Goal: Communication & Community: Answer question/provide support

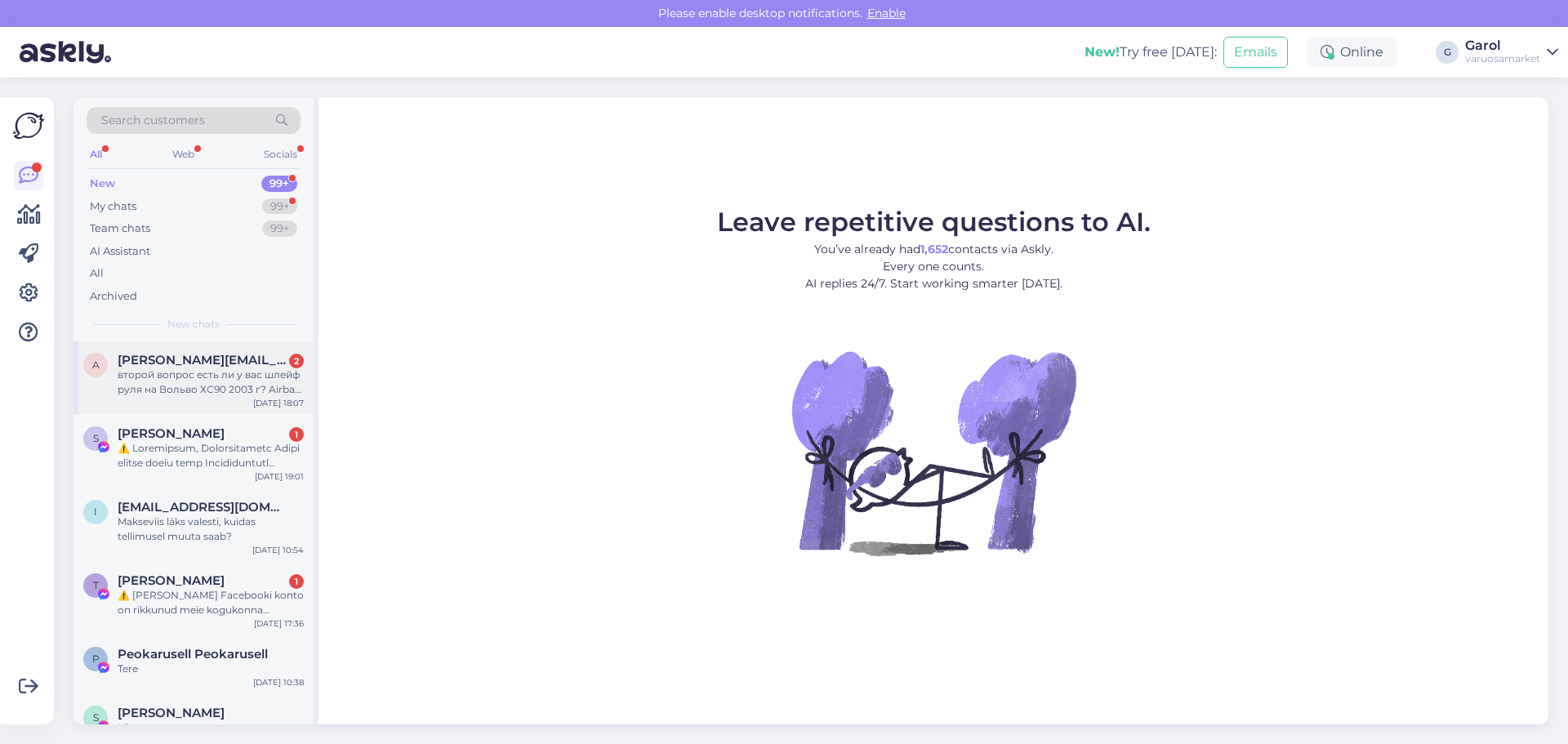
click at [219, 362] on span "[PERSON_NAME][EMAIL_ADDRESS][DOMAIN_NAME]" at bounding box center [202, 360] width 170 height 15
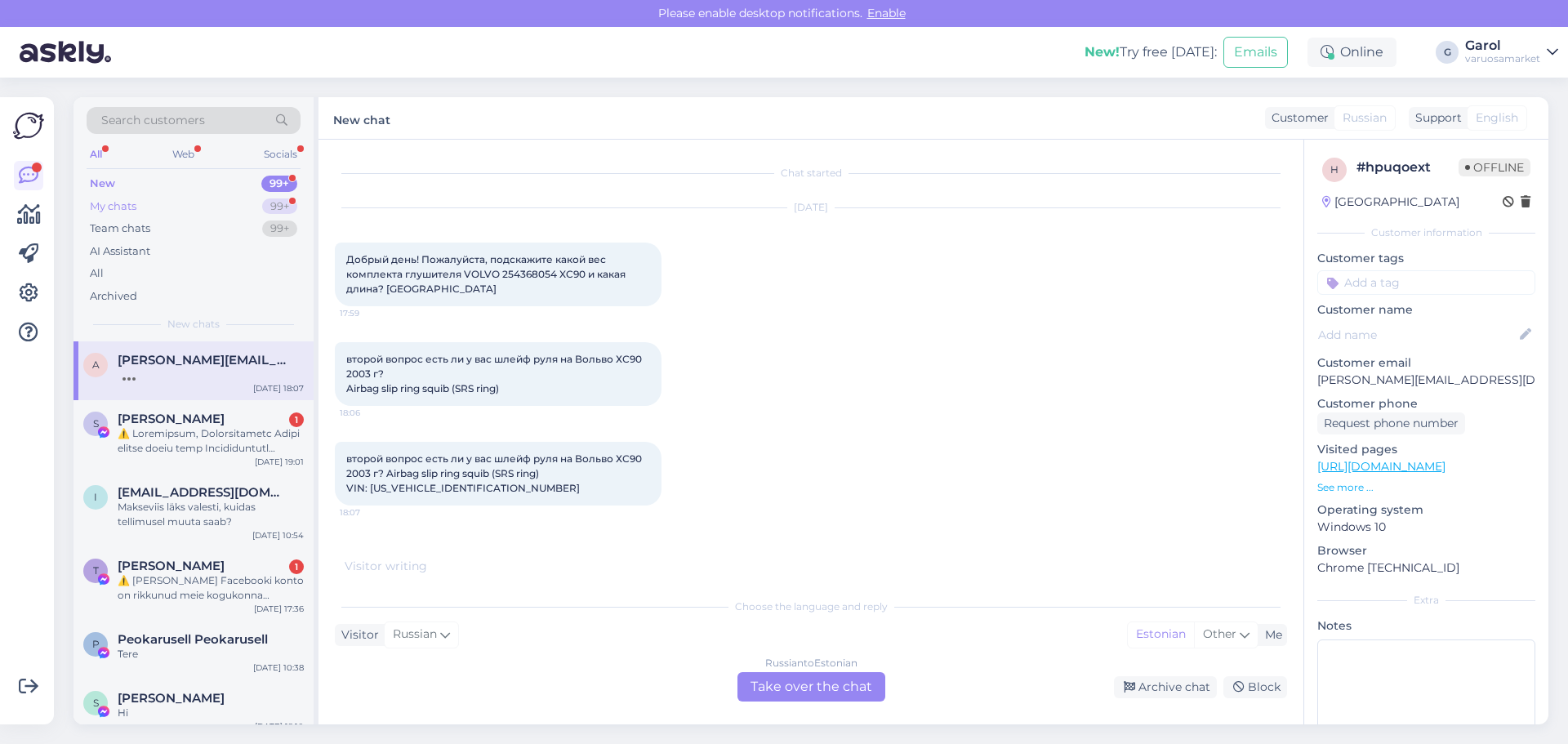
click at [258, 208] on div "My chats 99+" at bounding box center [193, 207] width 214 height 23
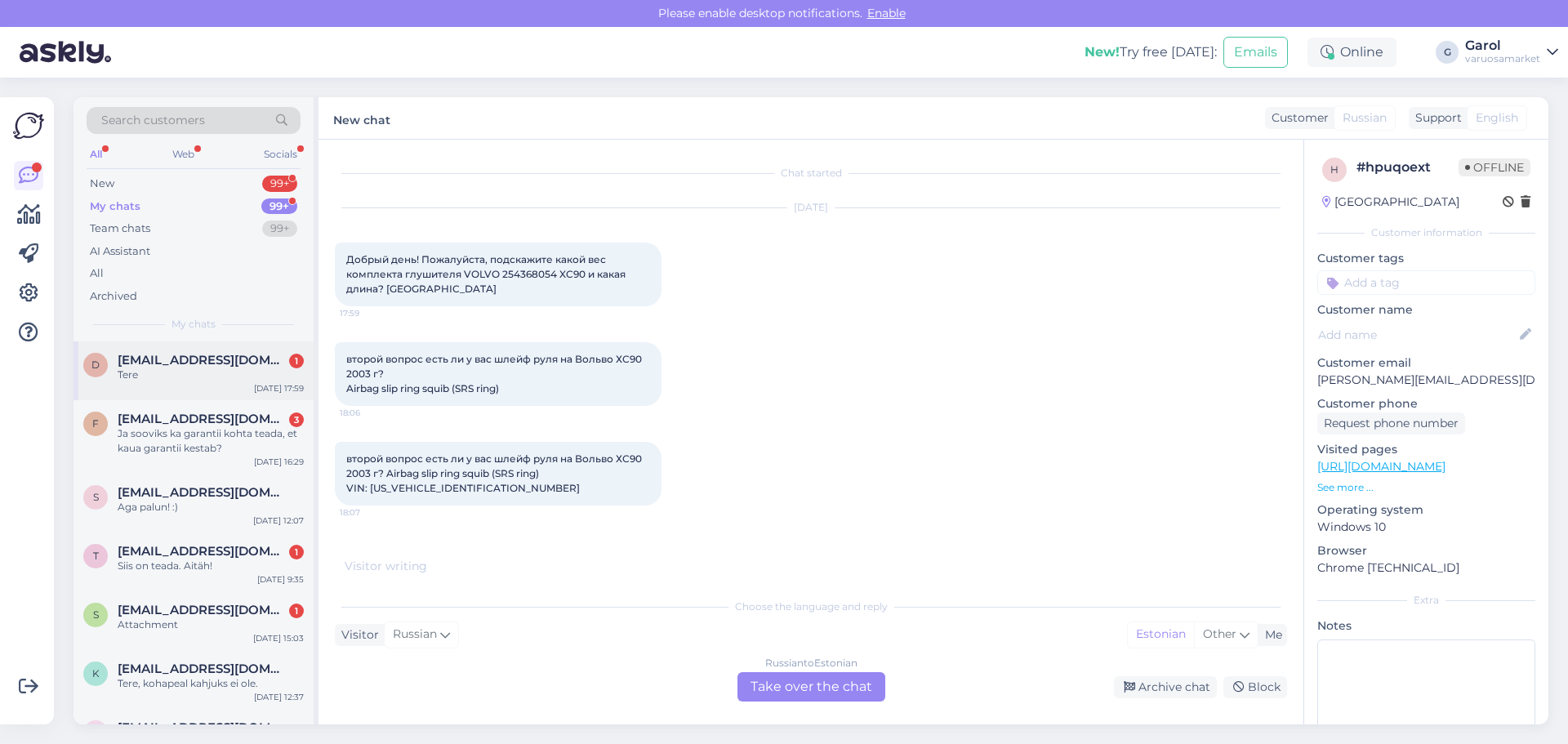
click at [164, 380] on div "Tere" at bounding box center [210, 375] width 186 height 15
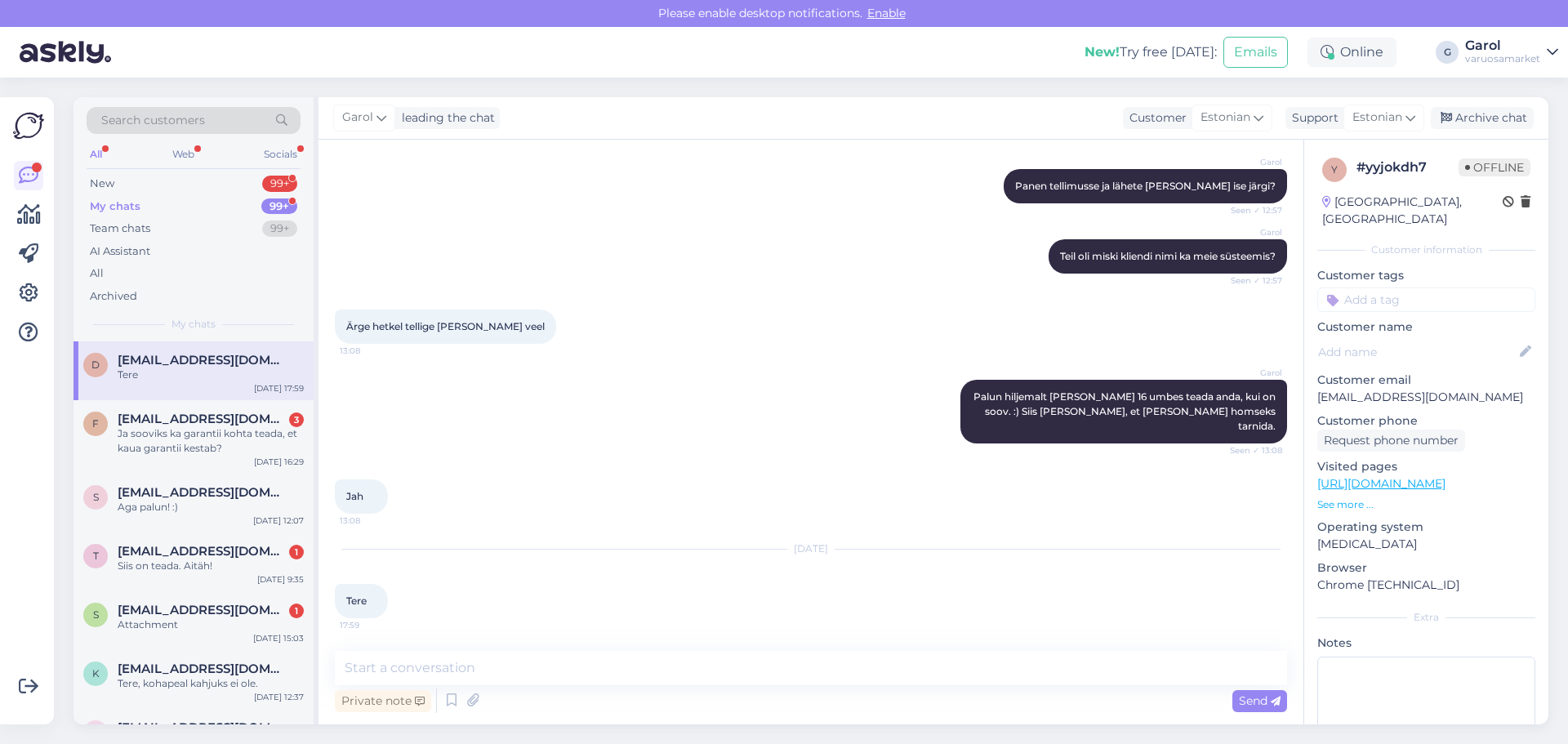
scroll to position [1960, 0]
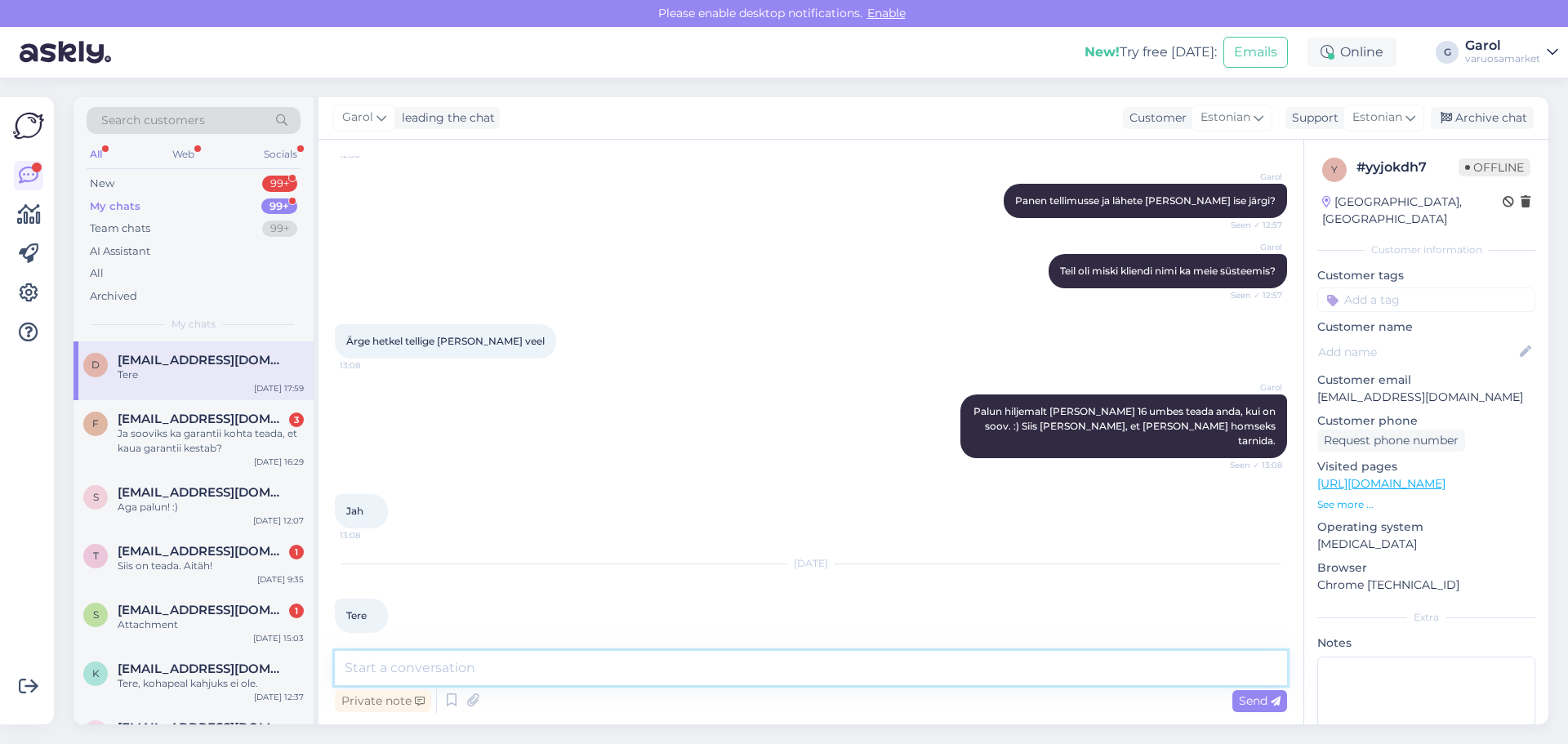
click at [529, 662] on textarea at bounding box center [811, 668] width 952 height 34
type textarea "Tere!"
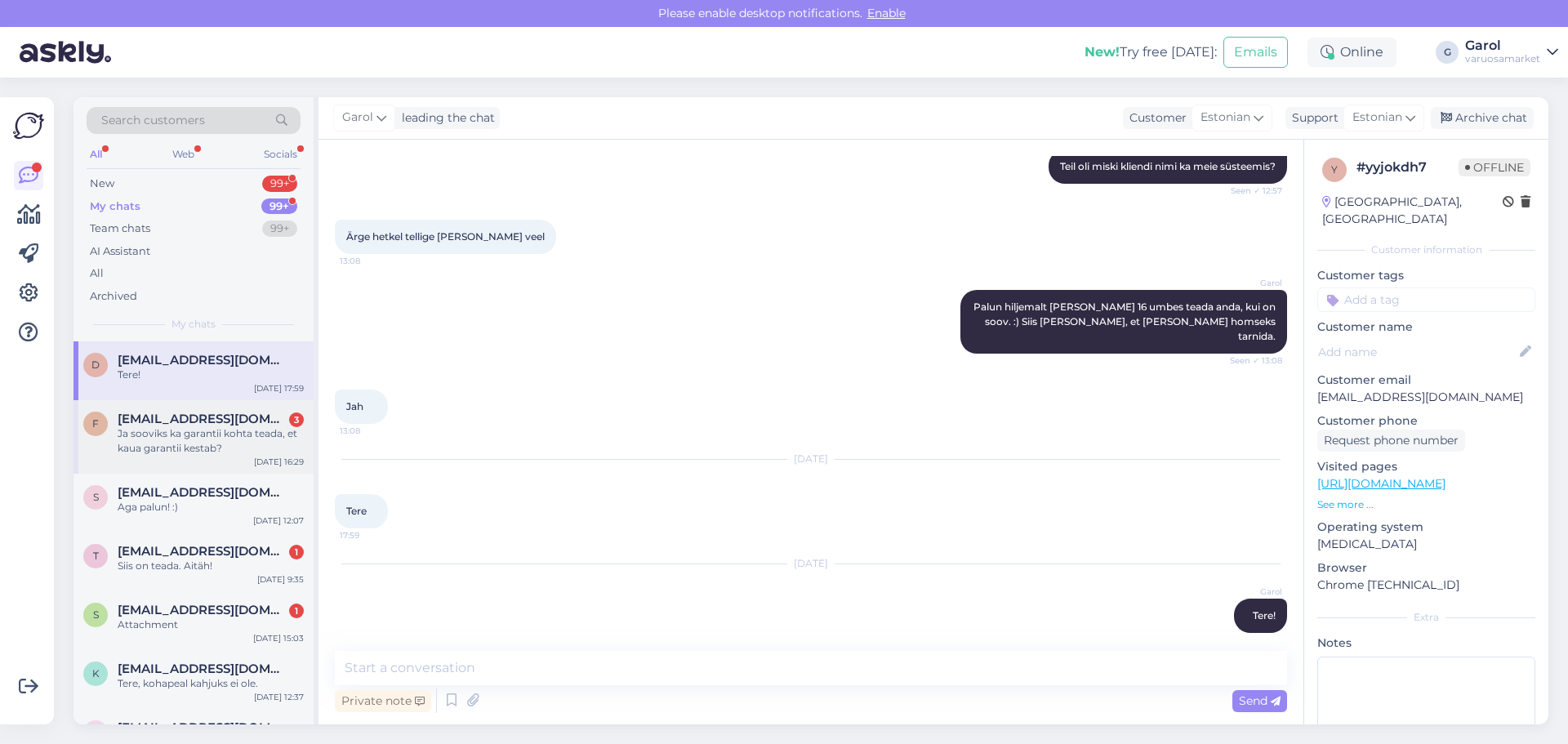
click at [165, 416] on span "[EMAIL_ADDRESS][DOMAIN_NAME]" at bounding box center [202, 419] width 170 height 15
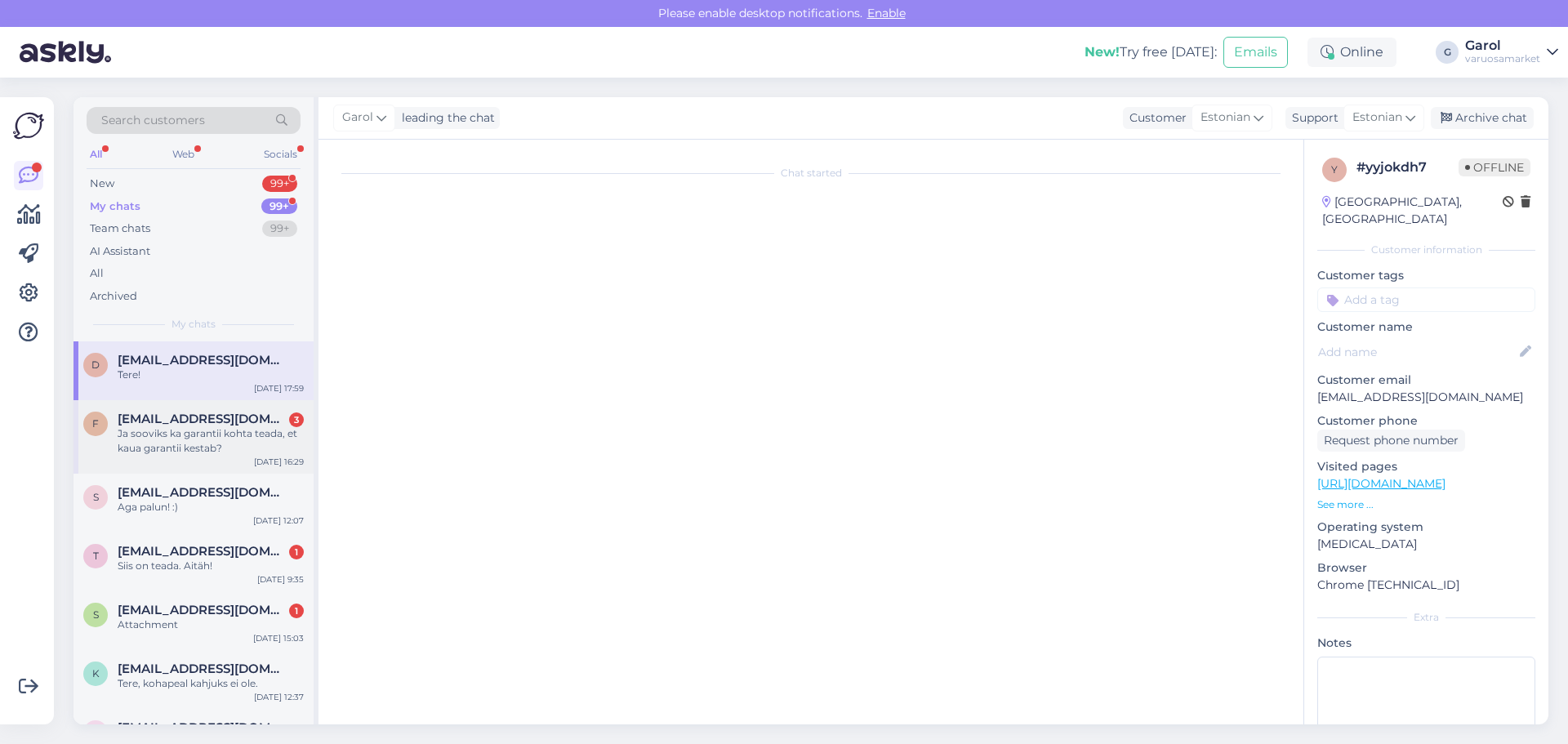
scroll to position [1850, 0]
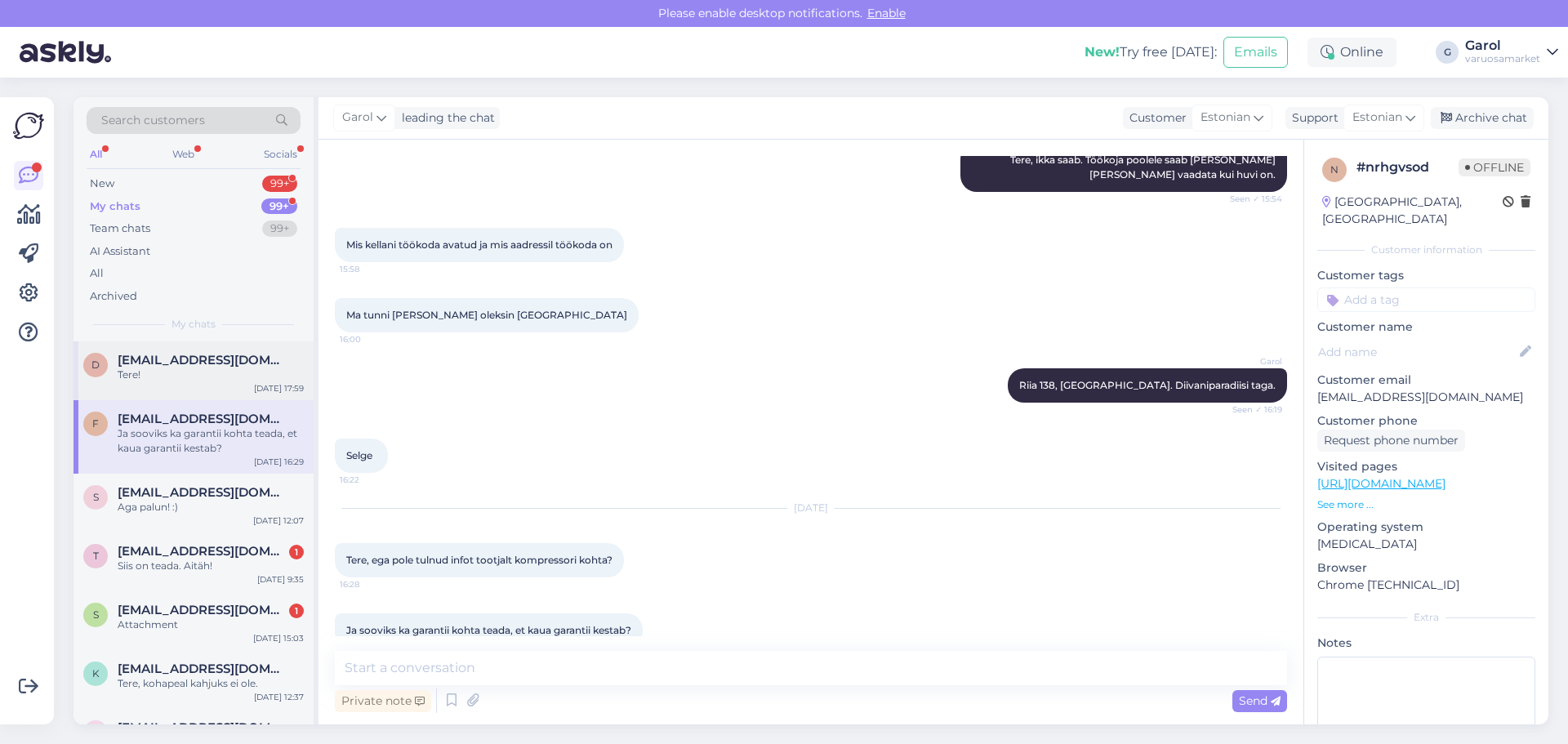
click at [210, 373] on div "Tere!" at bounding box center [210, 375] width 186 height 15
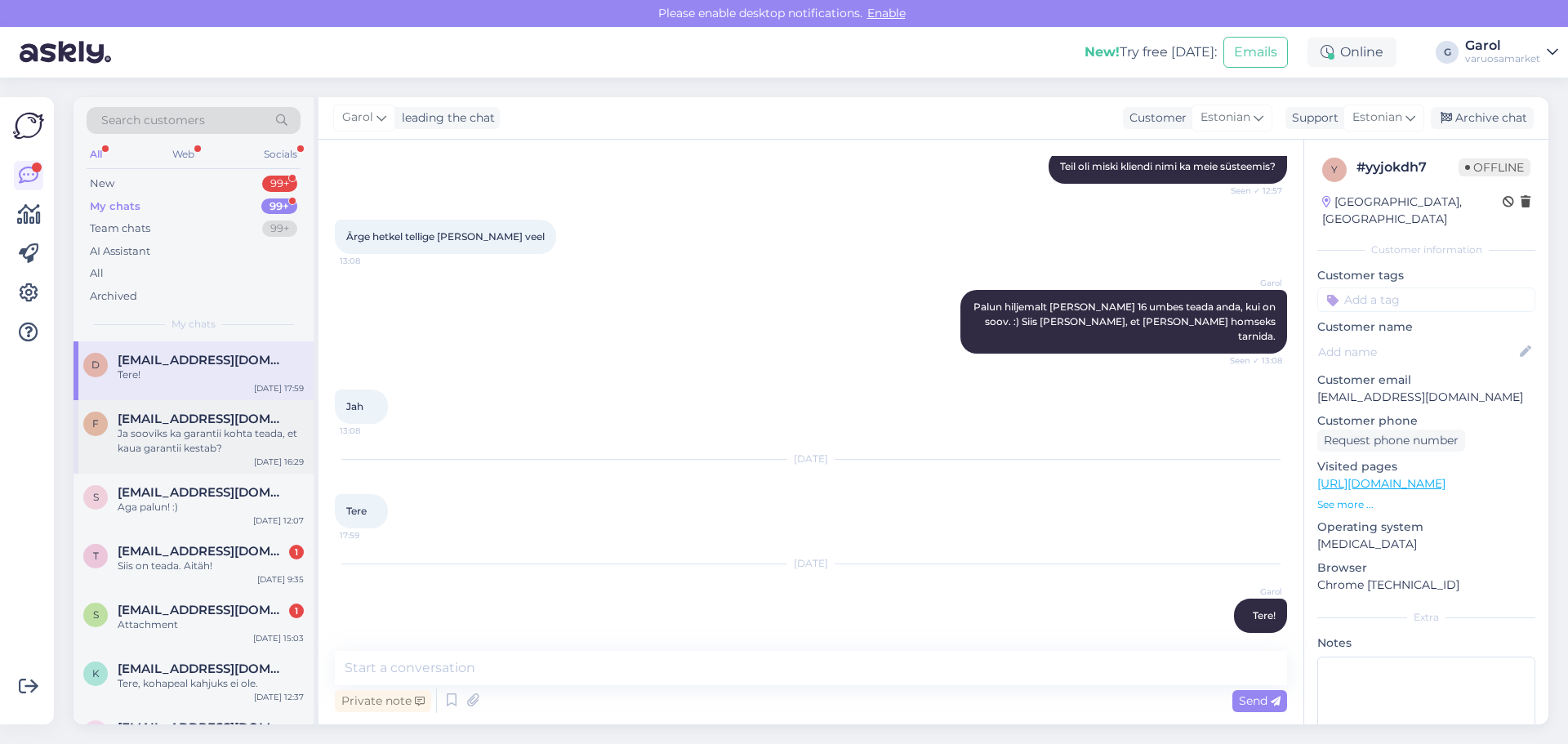
click at [208, 427] on div "Ja sooviks ka garantii kohta teada, et kaua garantii kestab?" at bounding box center [210, 441] width 186 height 29
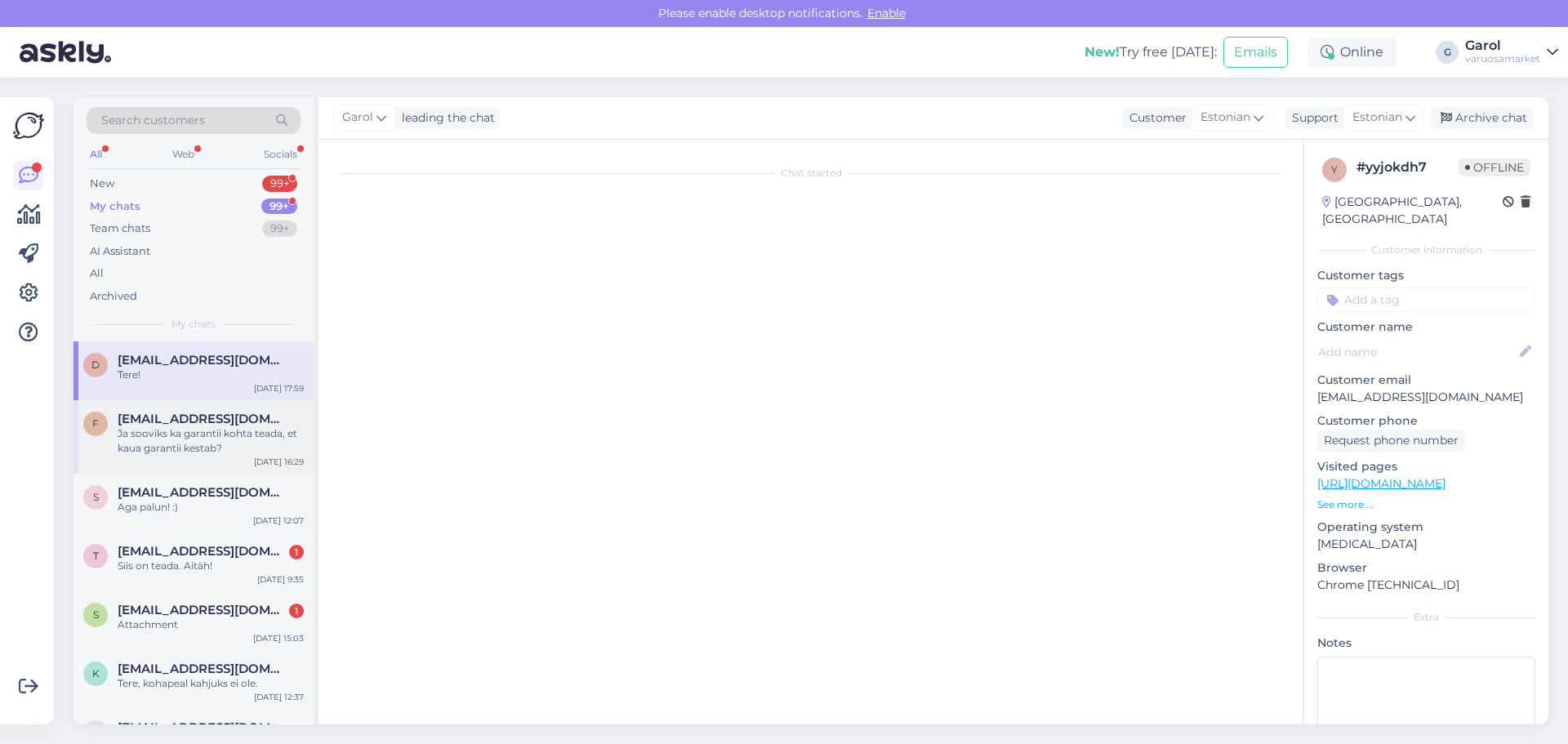
scroll to position [1850, 0]
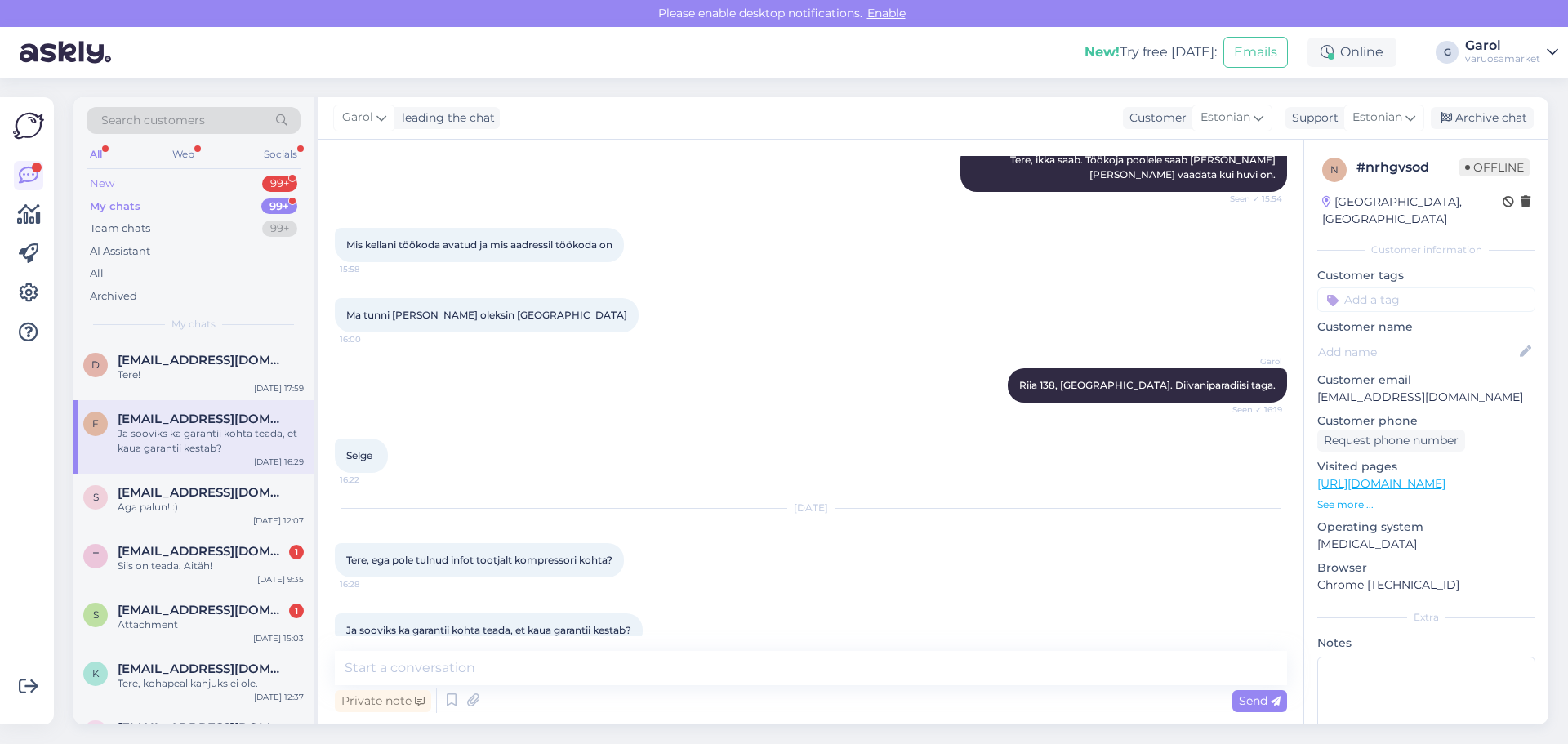
click at [264, 180] on div "99+" at bounding box center [279, 184] width 35 height 17
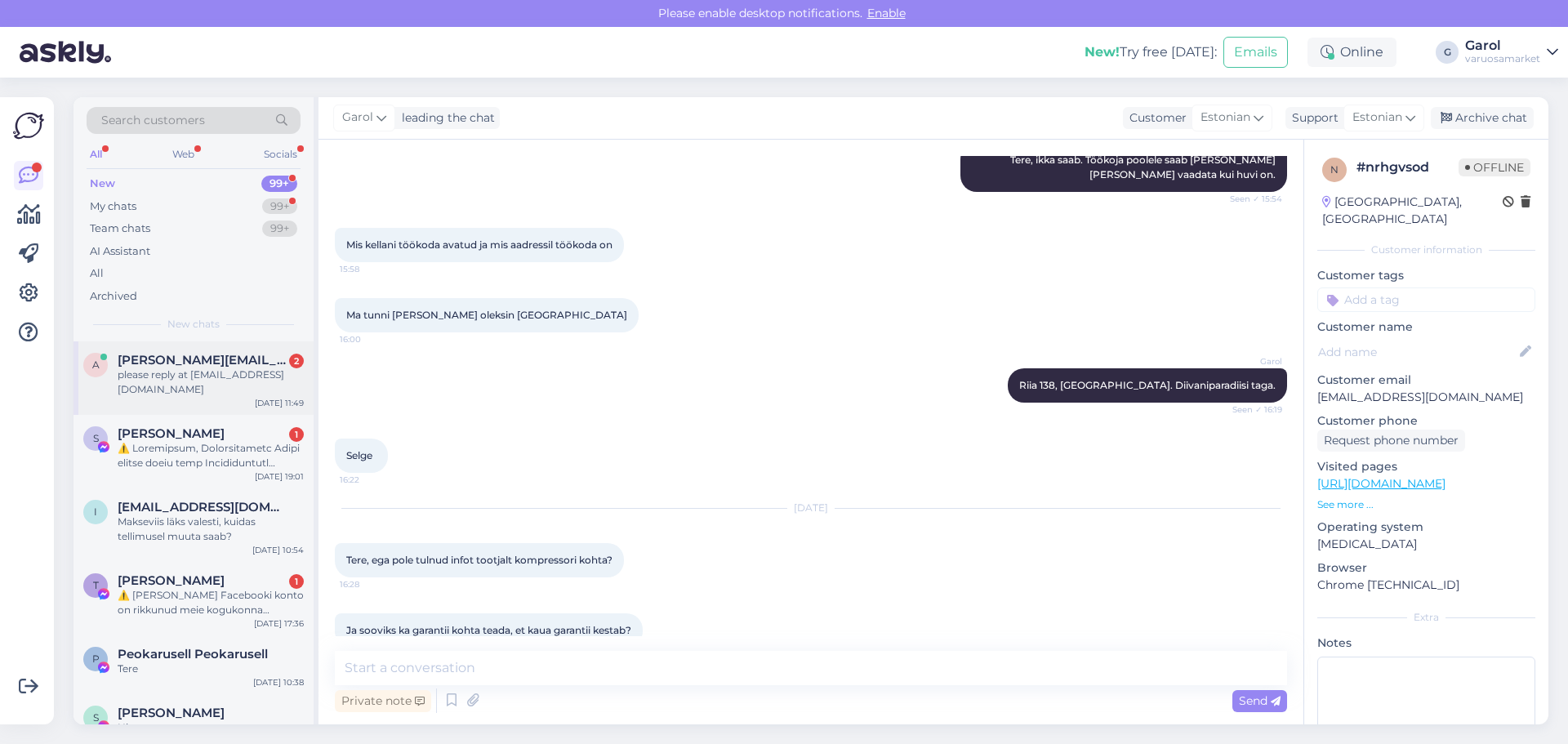
click at [238, 374] on div "please reply at [EMAIL_ADDRESS][DOMAIN_NAME]" at bounding box center [210, 382] width 186 height 29
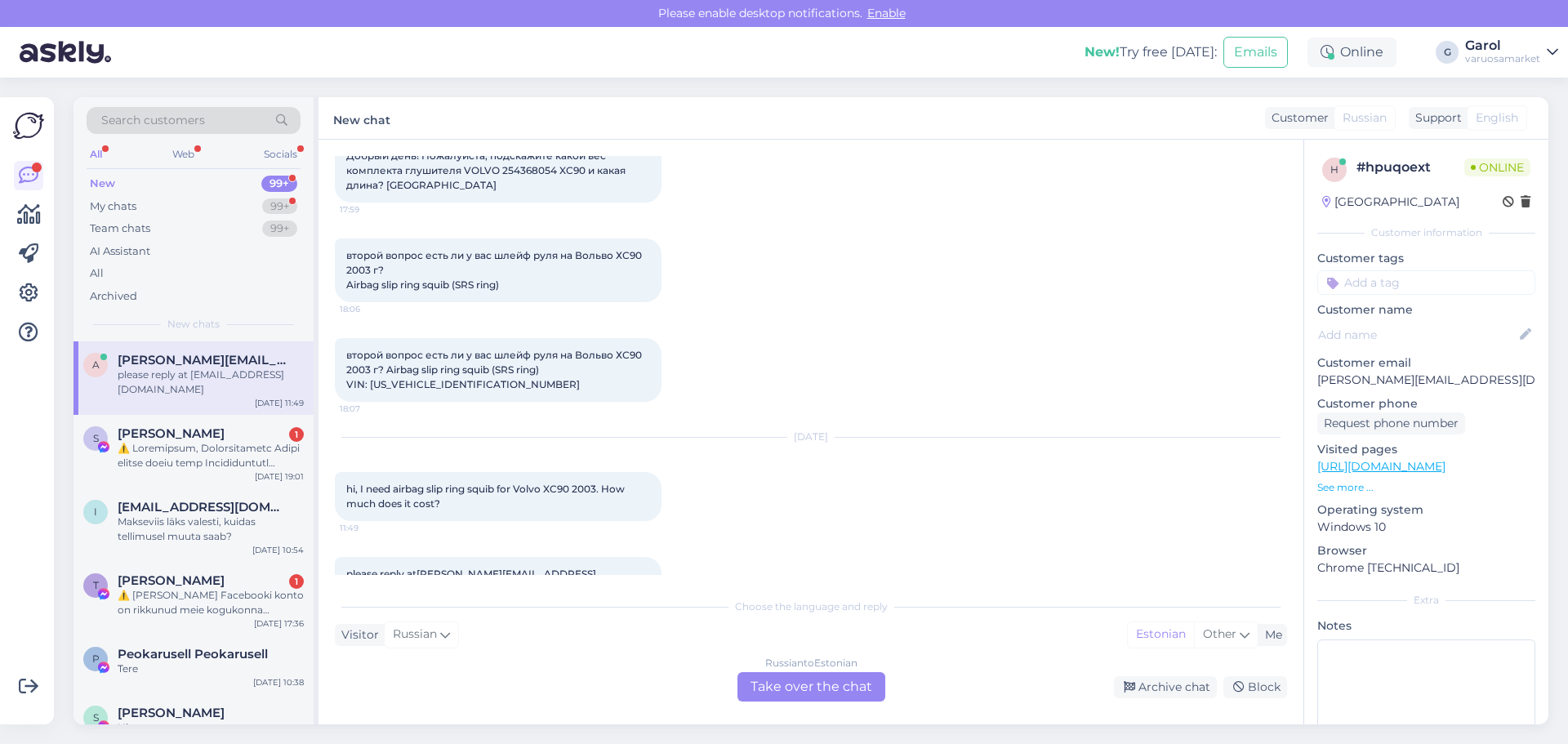
scroll to position [57, 0]
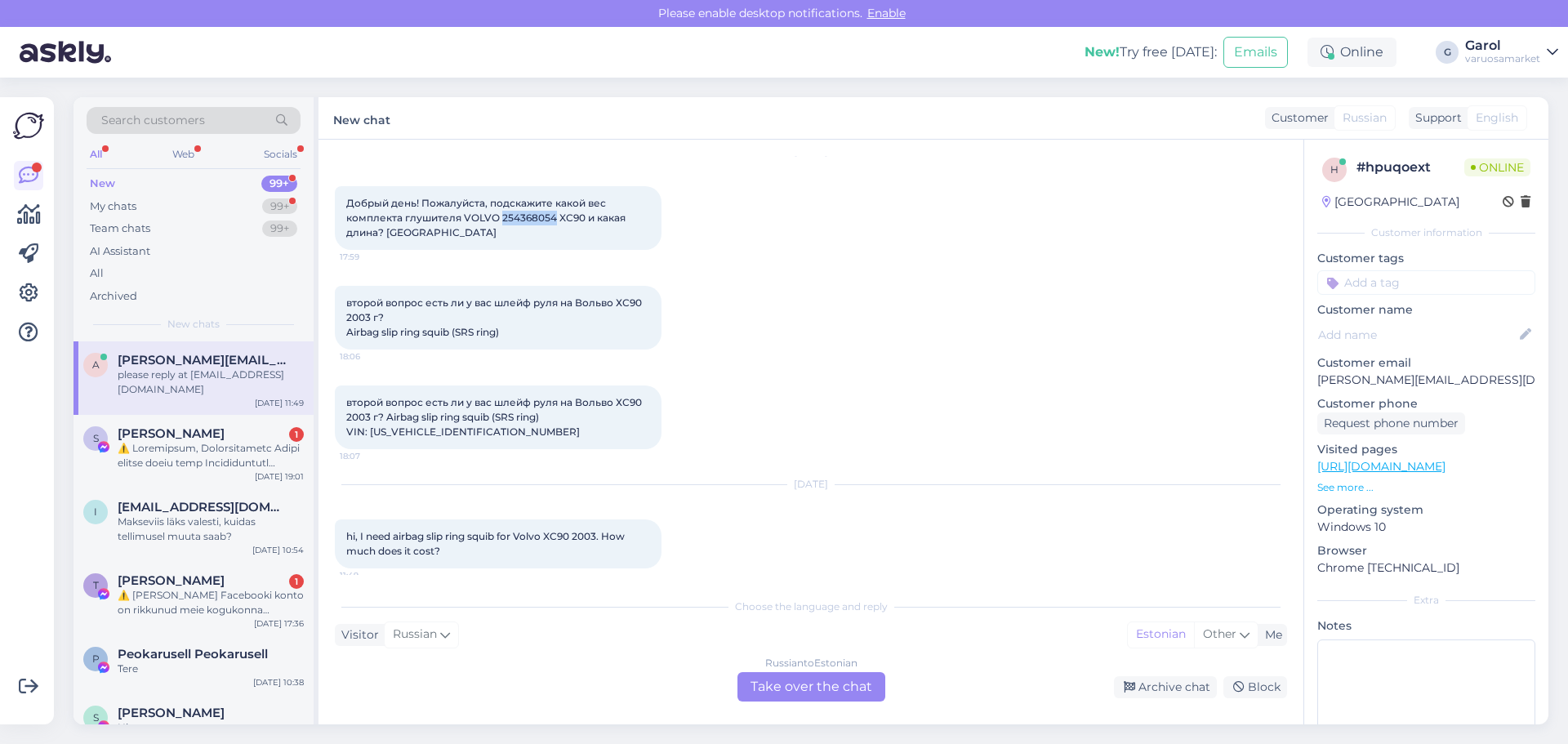
drag, startPoint x: 501, startPoint y: 219, endPoint x: 552, endPoint y: 214, distance: 51.2
click at [552, 214] on span "Добрый день! Пожалуйста, подскажите какой вес комплекта глушителя VOLVO 2543680…" at bounding box center [487, 218] width 282 height 42
copy span "254368054"
drag, startPoint x: 368, startPoint y: 430, endPoint x: 478, endPoint y: 434, distance: 110.1
click at [478, 434] on div "второй вопрос есть ли у вас шлейф руля на Вольво ХС90 2003 г? Airbag slip ring …" at bounding box center [498, 417] width 327 height 64
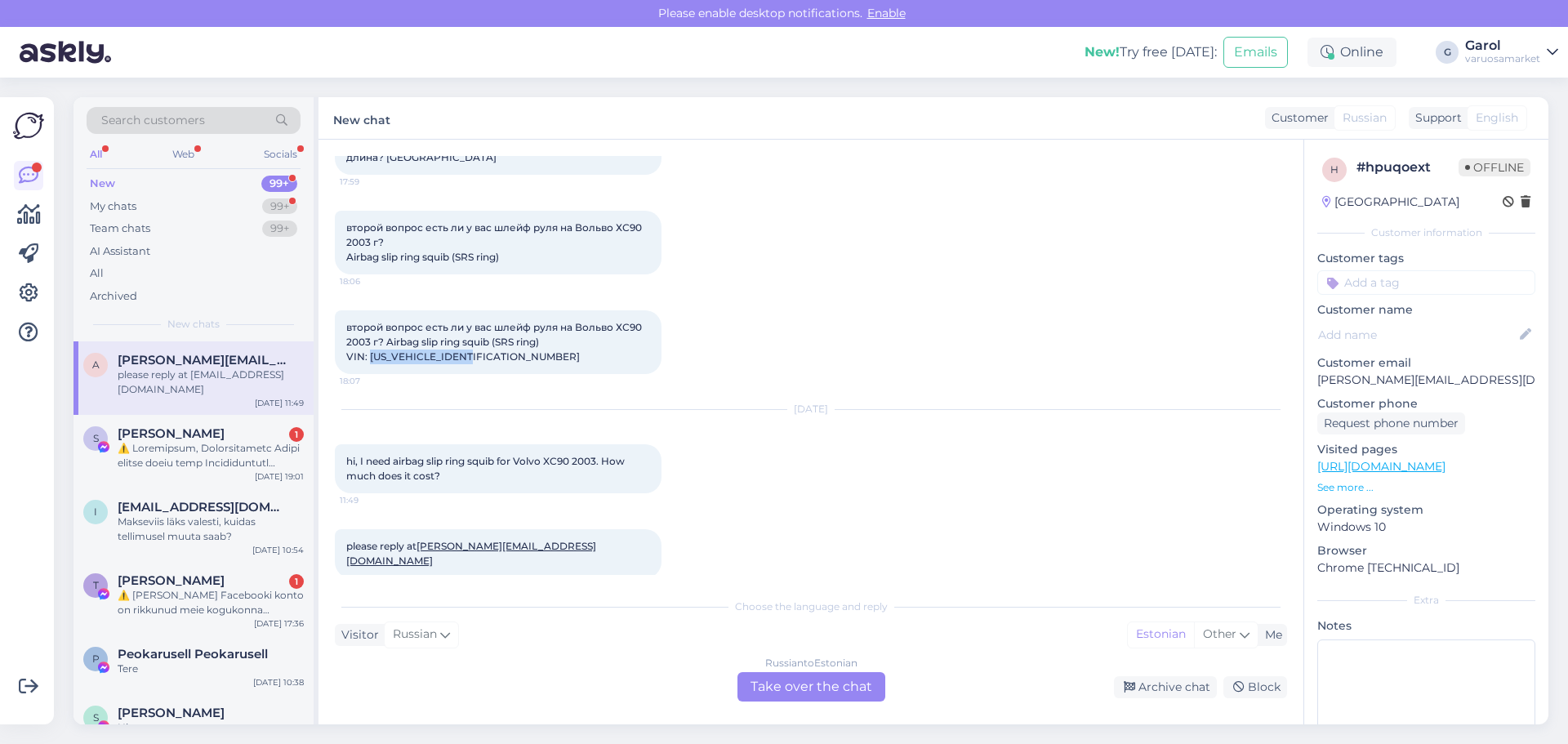
scroll to position [138, 0]
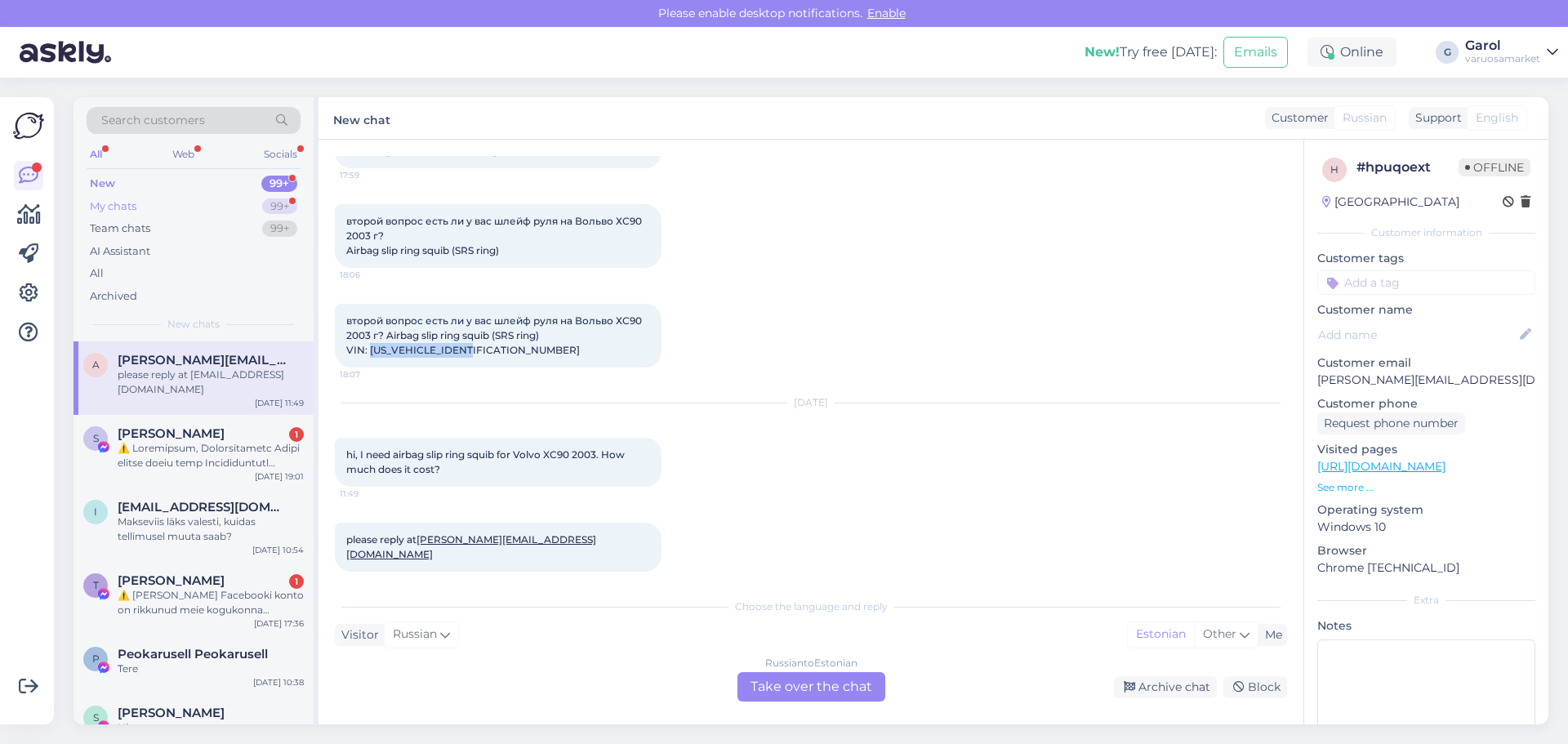
click at [248, 199] on div "My chats 99+" at bounding box center [193, 207] width 214 height 23
